Goal: Task Accomplishment & Management: Use online tool/utility

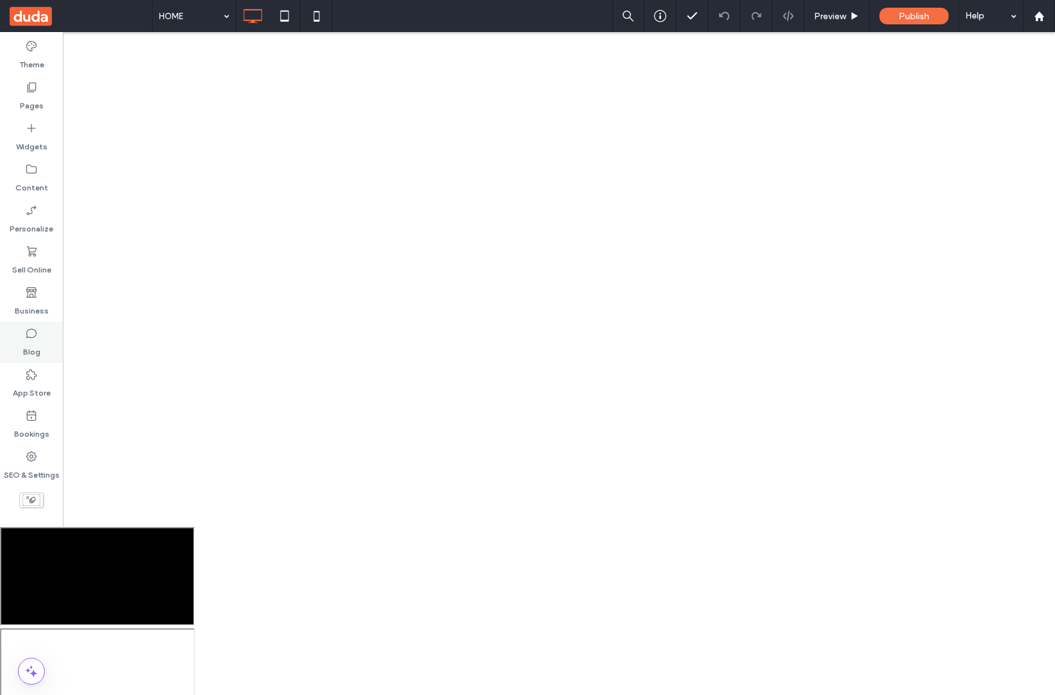
click at [35, 337] on icon at bounding box center [31, 333] width 13 height 13
